Goal: Transaction & Acquisition: Purchase product/service

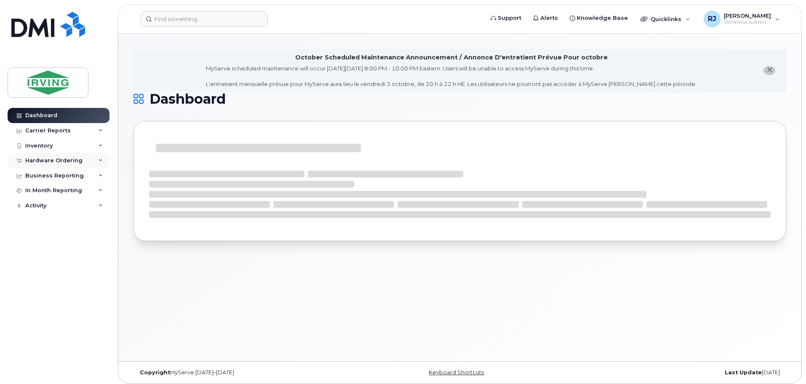
click at [78, 157] on div "Hardware Ordering" at bounding box center [53, 160] width 57 height 7
click at [59, 177] on link "Overview" at bounding box center [65, 176] width 87 height 16
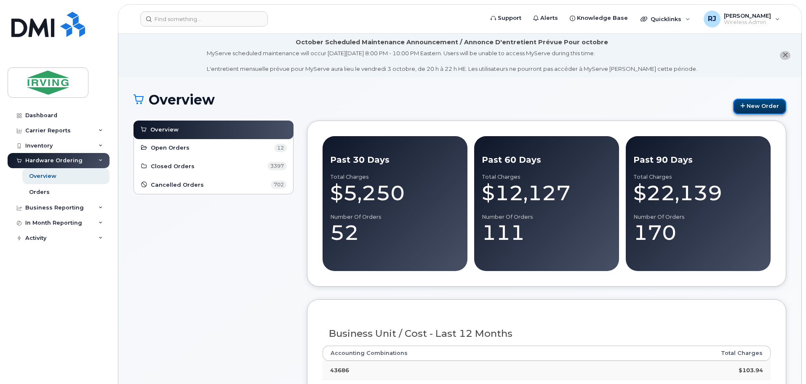
click at [769, 108] on link "New Order" at bounding box center [759, 107] width 53 height 16
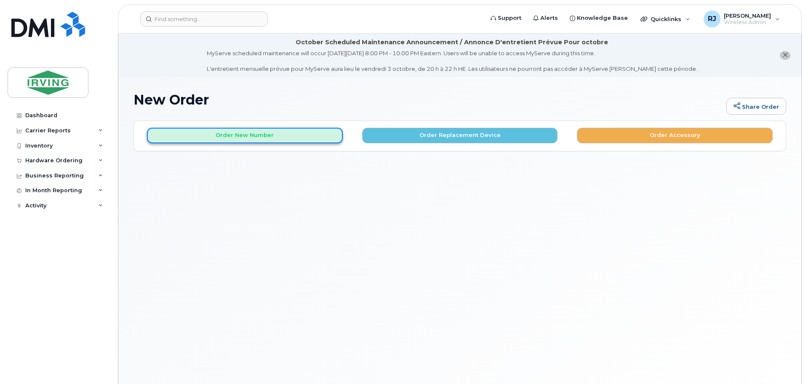
click at [259, 141] on button "Order New Number" at bounding box center [245, 136] width 196 height 16
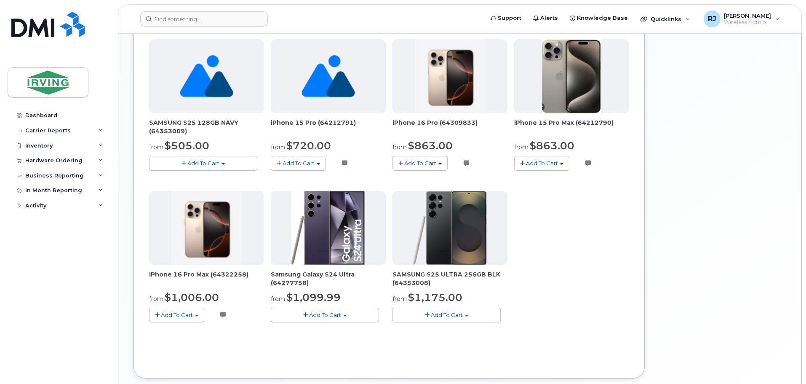
scroll to position [545, 0]
